Goal: Information Seeking & Learning: Learn about a topic

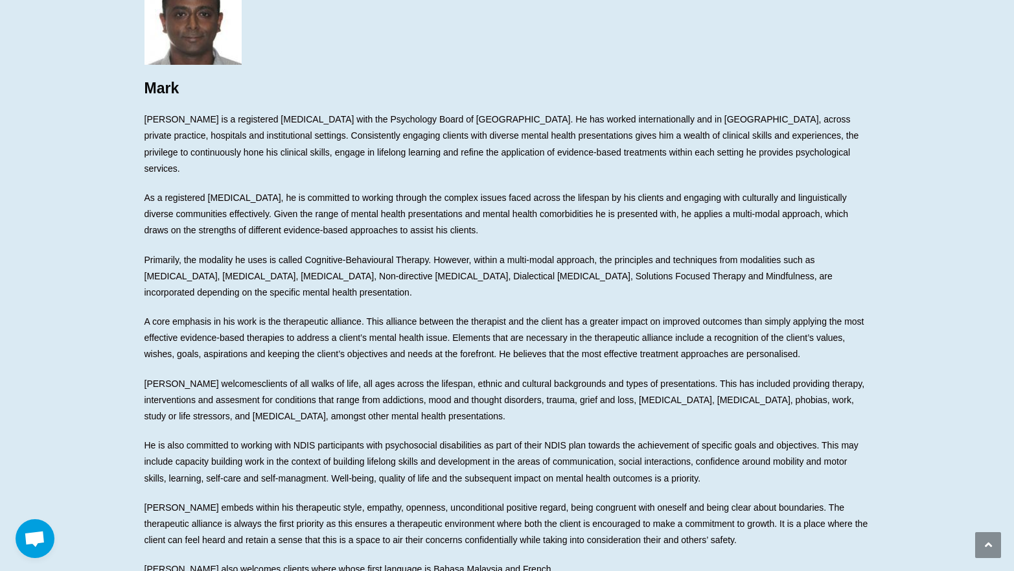
scroll to position [65, 0]
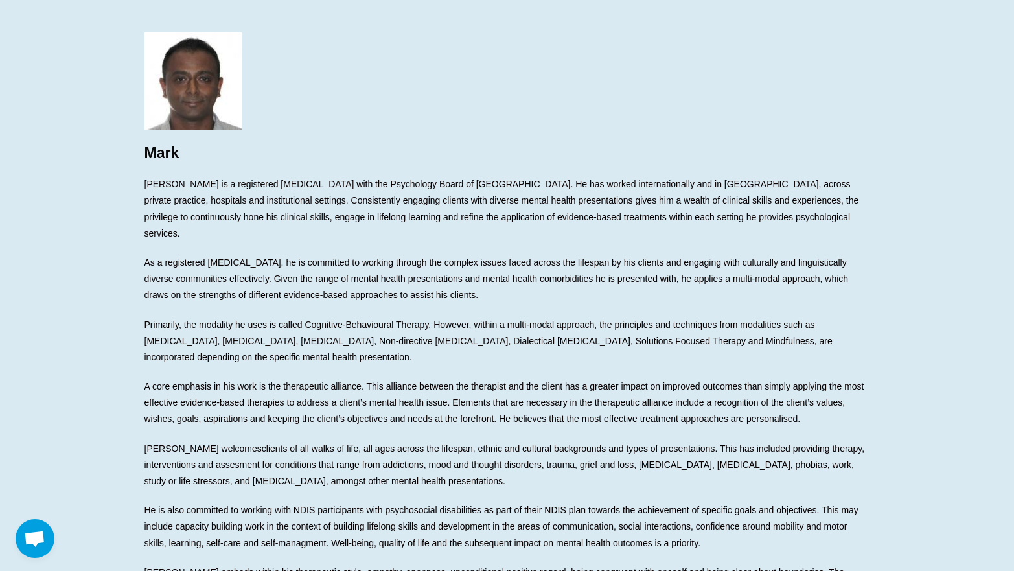
click at [699, 257] on span "As a registered [MEDICAL_DATA], he is committed to working through the complex …" at bounding box center [497, 278] width 704 height 43
drag, startPoint x: 700, startPoint y: 211, endPoint x: 525, endPoint y: 162, distance: 182.4
click at [526, 162] on div "Mark Mark is a registered psychologist with the Psychology Board of Australia. …" at bounding box center [508, 337] width 726 height 610
drag, startPoint x: 513, startPoint y: 175, endPoint x: 658, endPoint y: 207, distance: 148.0
click at [651, 206] on div "Mark Mark is a registered psychologist with the Psychology Board of Australia. …" at bounding box center [508, 337] width 726 height 610
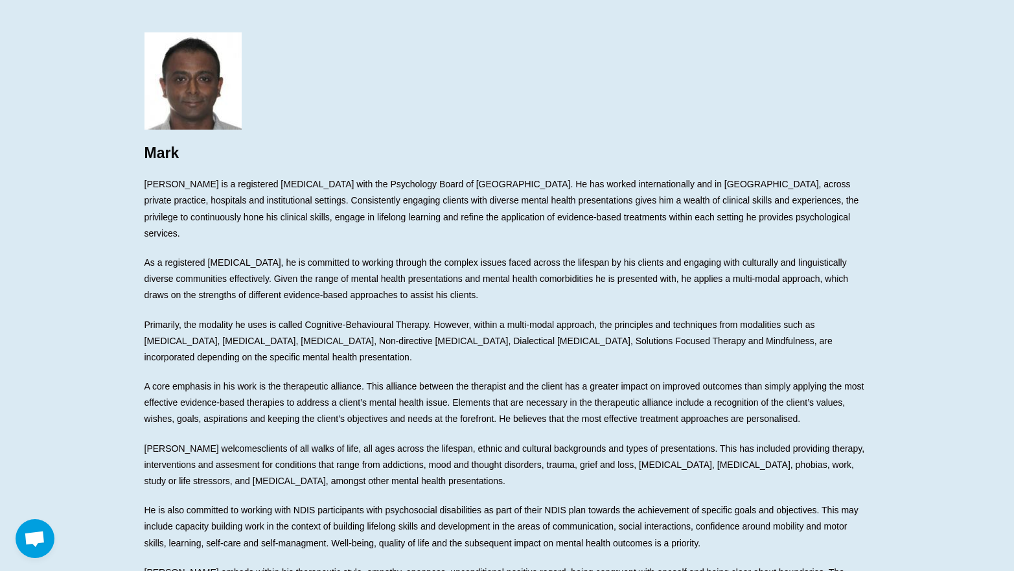
drag, startPoint x: 677, startPoint y: 214, endPoint x: 688, endPoint y: 215, distance: 10.4
click at [684, 215] on span "[PERSON_NAME] is a registered [MEDICAL_DATA] with the Psychology Board of [GEOG…" at bounding box center [502, 209] width 715 height 60
drag, startPoint x: 698, startPoint y: 217, endPoint x: 625, endPoint y: 176, distance: 83.8
click at [625, 176] on p "[PERSON_NAME] is a registered [MEDICAL_DATA] with the Psychology Board of [GEOG…" at bounding box center [508, 208] width 726 height 65
drag, startPoint x: 665, startPoint y: 340, endPoint x: 644, endPoint y: 283, distance: 60.7
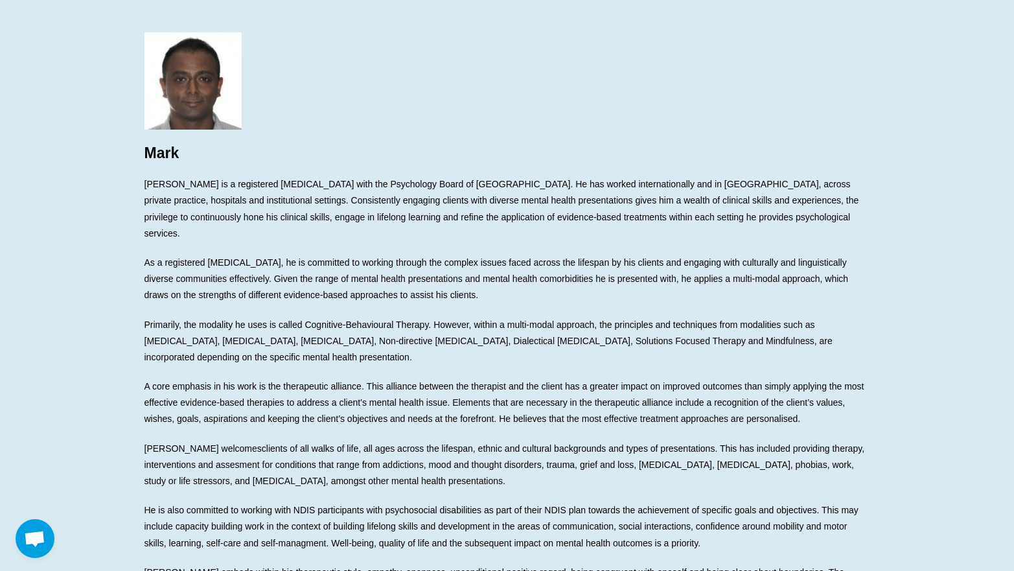
click at [645, 286] on div "Mark Mark is a registered psychologist with the Psychology Board of Australia. …" at bounding box center [508, 337] width 726 height 610
click at [644, 283] on p "As a registered [MEDICAL_DATA], he is committed to working through the complex …" at bounding box center [508, 279] width 726 height 49
drag, startPoint x: 625, startPoint y: 229, endPoint x: 627, endPoint y: 276, distance: 46.7
click at [627, 276] on div "Mark Mark is a registered psychologist with the Psychology Board of Australia. …" at bounding box center [508, 337] width 726 height 610
drag, startPoint x: 625, startPoint y: 285, endPoint x: 614, endPoint y: 318, distance: 34.2
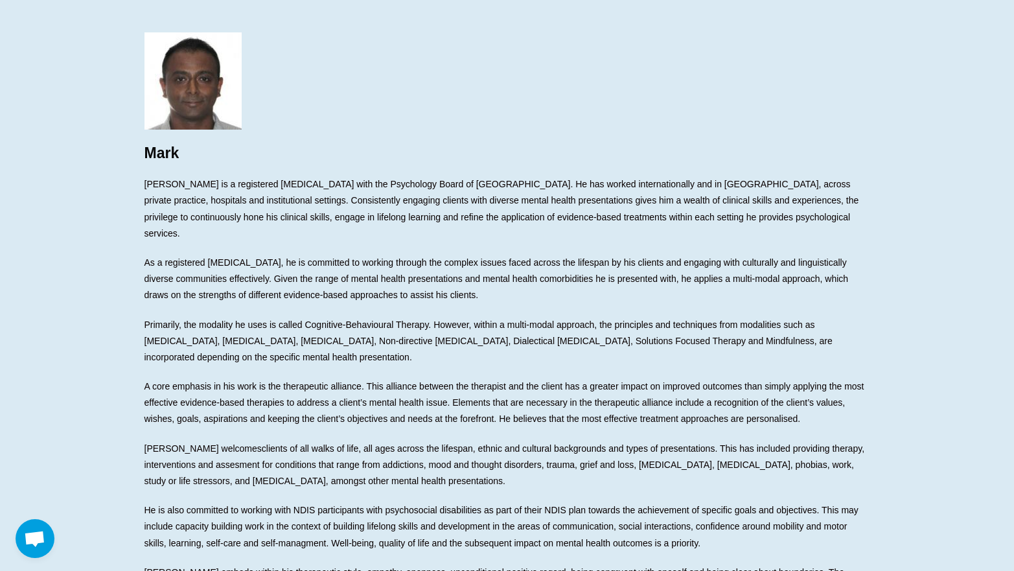
click at [625, 286] on p "As a registered [MEDICAL_DATA], he is committed to working through the complex …" at bounding box center [508, 279] width 726 height 49
drag, startPoint x: 590, startPoint y: 321, endPoint x: 594, endPoint y: 301, distance: 21.1
click at [594, 317] on p "Primarily, the modality he uses is called Cognitive-Behavioural Therapy. Howeve…" at bounding box center [508, 341] width 726 height 49
